Goal: Information Seeking & Learning: Learn about a topic

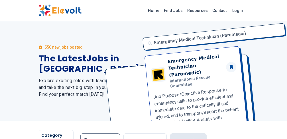
click at [84, 88] on h2 "Explore exciting roles with leading companies and take the next big step in you…" at bounding box center [89, 88] width 101 height 21
click at [85, 134] on input "*" at bounding box center [100, 141] width 40 height 14
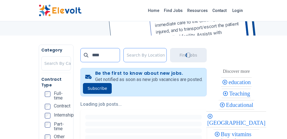
scroll to position [38, 0]
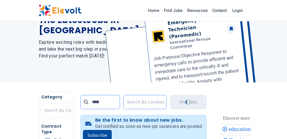
type input "****"
click at [151, 83] on div "Emergency Medical Technician (Paramedic) Emergency Medical Technician (Paramedi…" at bounding box center [193, 33] width 109 height 100
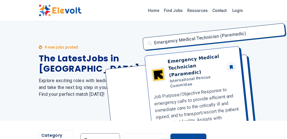
click at [150, 60] on div "Emergency Medical Technician (Paramedic) Emergency Medical Technician (Paramedi…" at bounding box center [193, 71] width 109 height 100
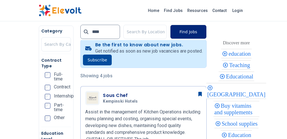
click at [199, 32] on button "Find Jobs" at bounding box center [188, 32] width 36 height 14
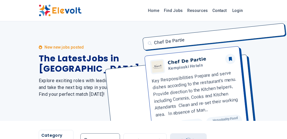
scroll to position [57, 0]
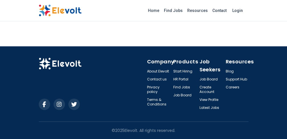
scroll to position [627, 0]
click at [199, 110] on link "Latest Jobs" at bounding box center [209, 108] width 21 height 5
